Goal: Transaction & Acquisition: Obtain resource

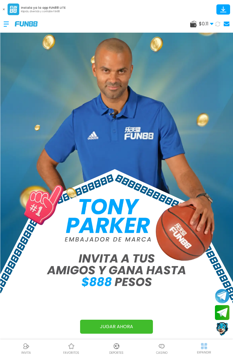
click at [216, 30] on div "$ 0.11 Dinero Real $ 0.11 Depósito Retiro" at bounding box center [116, 23] width 233 height 17
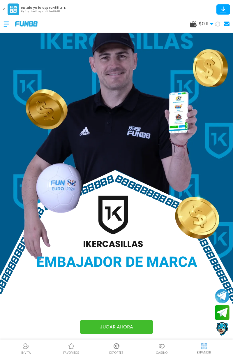
click at [4, 23] on div at bounding box center [8, 23] width 11 height 17
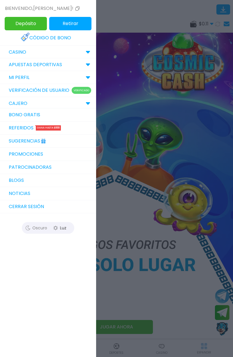
click at [13, 115] on link "Bono Gratis" at bounding box center [48, 114] width 96 height 13
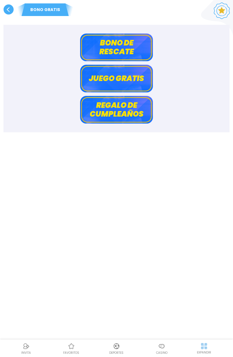
click at [99, 48] on button "Bono de rescate" at bounding box center [116, 48] width 73 height 28
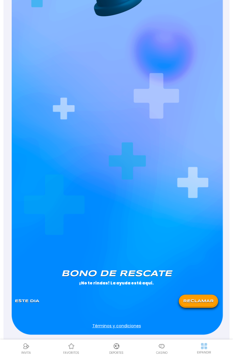
scroll to position [134, 0]
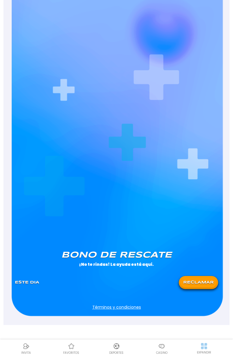
click at [198, 288] on button "RECLAMAR" at bounding box center [198, 282] width 36 height 10
click at [200, 286] on button at bounding box center [198, 282] width 36 height 10
click at [198, 286] on button at bounding box center [198, 282] width 36 height 10
click at [198, 283] on icon at bounding box center [197, 281] width 4 height 4
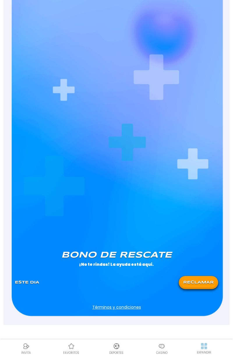
click at [195, 288] on button "RECLAMAR" at bounding box center [198, 282] width 36 height 10
click at [200, 285] on icon at bounding box center [201, 282] width 5 height 5
click at [192, 284] on button "RECLAMAR" at bounding box center [198, 282] width 36 height 10
click at [179, 264] on p "¡No te rindas! La ayuda está aquí." at bounding box center [116, 264] width 203 height 5
click at [163, 245] on div "[PERSON_NAME] de rescate ¡No te rindas! La ayuda está aquí. Este Dia Términos y…" at bounding box center [116, 107] width 219 height 417
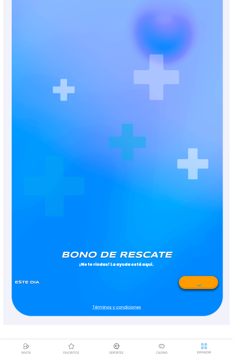
click at [156, 237] on div "[PERSON_NAME] de rescate ¡No te rindas! La ayuda está aquí. Este Dia Términos y…" at bounding box center [116, 107] width 219 height 417
click at [140, 221] on div "[PERSON_NAME] de rescate ¡No te rindas! La ayuda está aquí. Este Dia Términos y…" at bounding box center [116, 107] width 219 height 417
click at [136, 213] on div "[PERSON_NAME] de rescate ¡No te rindas! La ayuda está aquí. Este Dia Términos y…" at bounding box center [116, 107] width 219 height 417
click at [131, 212] on div "[PERSON_NAME] de rescate ¡No te rindas! La ayuda está aquí. Este Dia Términos y…" at bounding box center [116, 107] width 219 height 417
click at [128, 211] on div "[PERSON_NAME] de rescate ¡No te rindas! La ayuda está aquí. Este Dia Términos y…" at bounding box center [116, 107] width 219 height 417
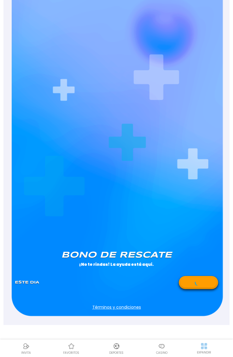
click at [128, 212] on div "[PERSON_NAME] de rescate ¡No te rindas! La ayuda está aquí. Este Dia Términos y…" at bounding box center [116, 107] width 219 height 417
click at [126, 214] on div "[PERSON_NAME] de rescate ¡No te rindas! La ayuda está aquí. Este Dia Términos y…" at bounding box center [116, 107] width 219 height 417
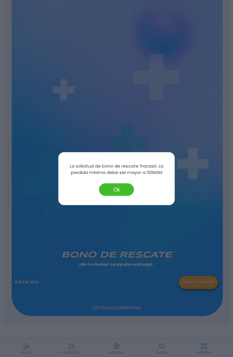
click at [125, 191] on button "Ok" at bounding box center [116, 189] width 35 height 13
